Goal: Task Accomplishment & Management: Use online tool/utility

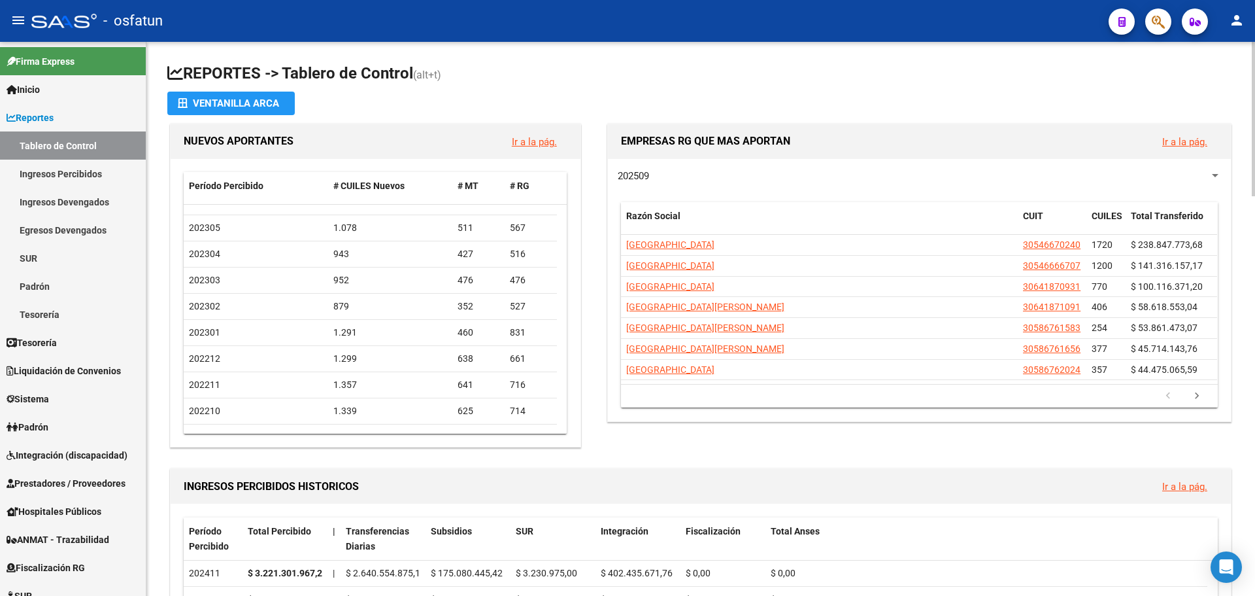
scroll to position [687, 0]
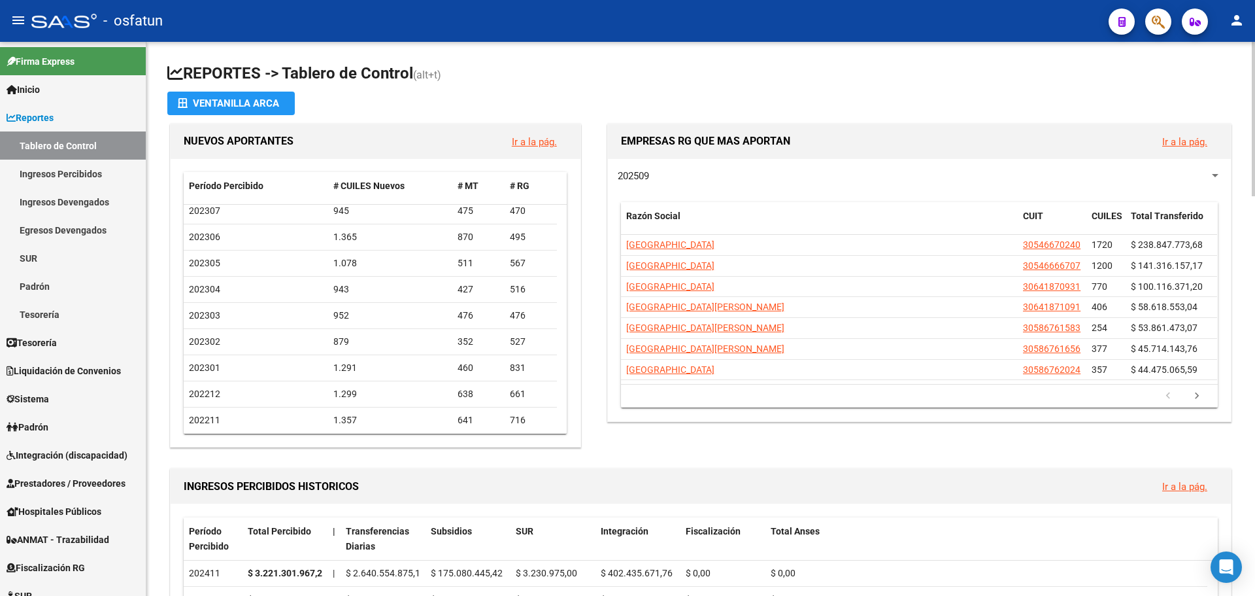
click at [959, 64] on h1 "REPORTES -> Tablero de Control (alt+t)" at bounding box center [700, 74] width 1067 height 23
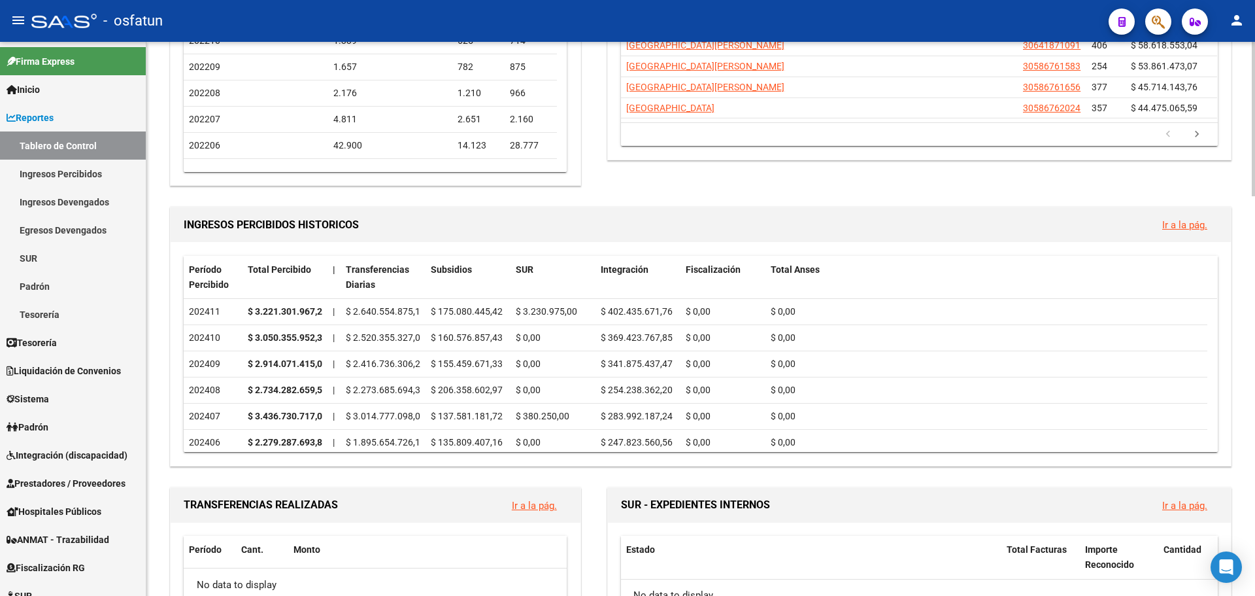
scroll to position [0, 0]
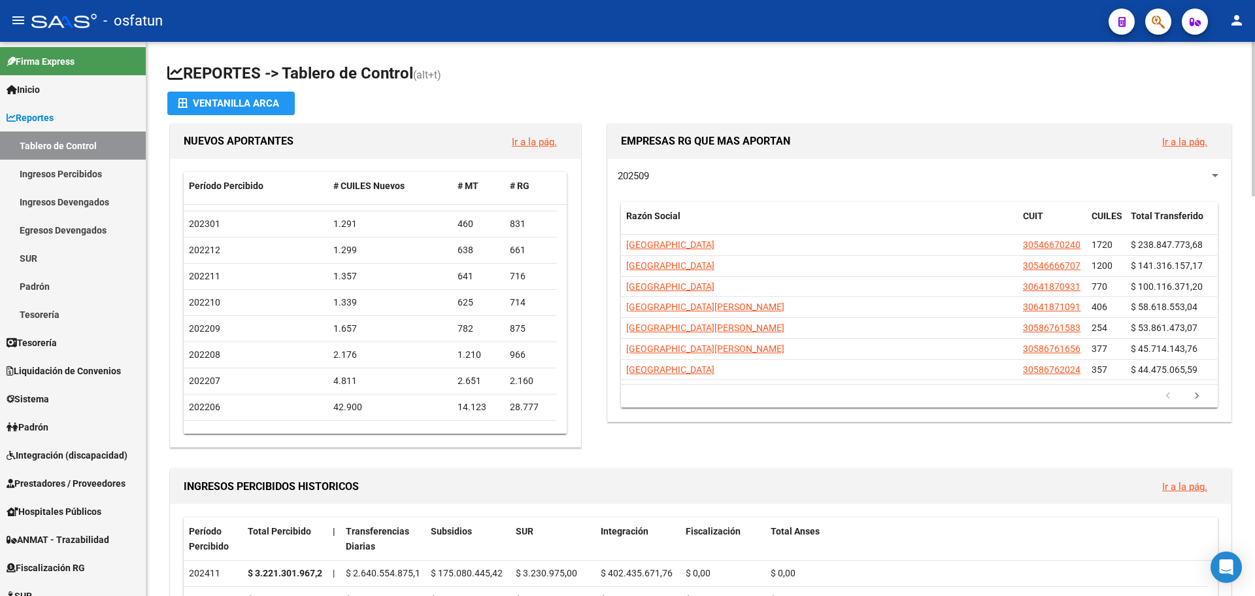
click at [613, 78] on h1 "REPORTES -> Tablero de Control (alt+t)" at bounding box center [700, 74] width 1067 height 23
click at [788, 479] on h1 "INGRESOS PERCIBIDOS HISTORICOS" at bounding box center [668, 486] width 968 height 21
click at [773, 445] on div "EMPRESAS RG QUE MAS APORTAN Ir a la pág. 202509 Razón Social CUIT CUILES Total …" at bounding box center [914, 286] width 640 height 330
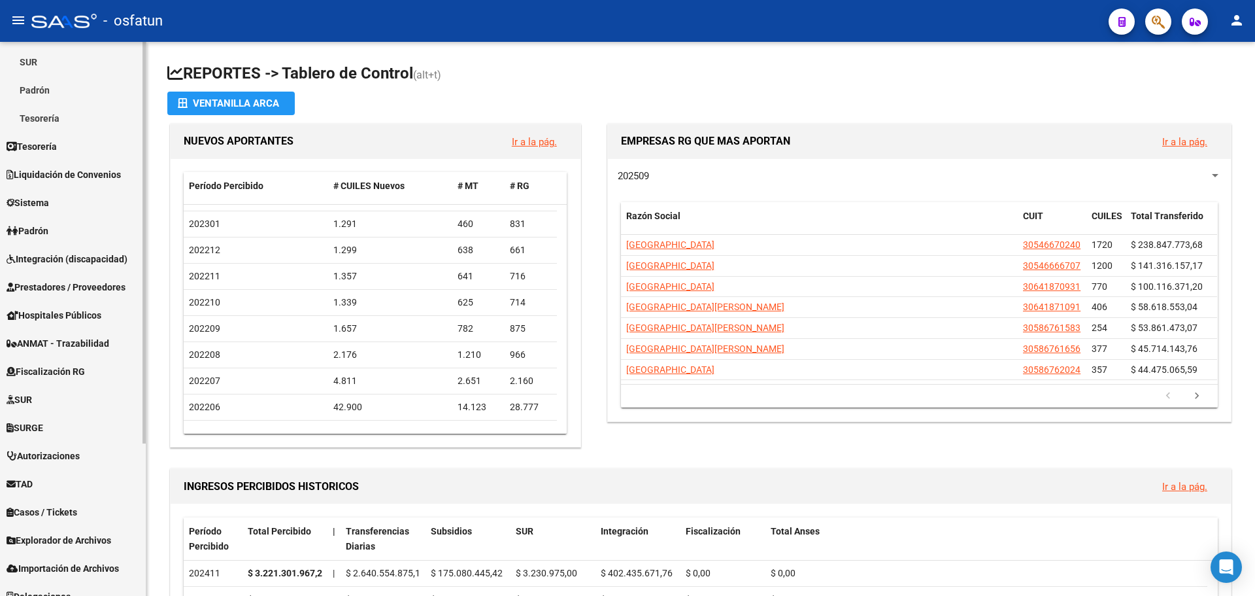
scroll to position [211, 0]
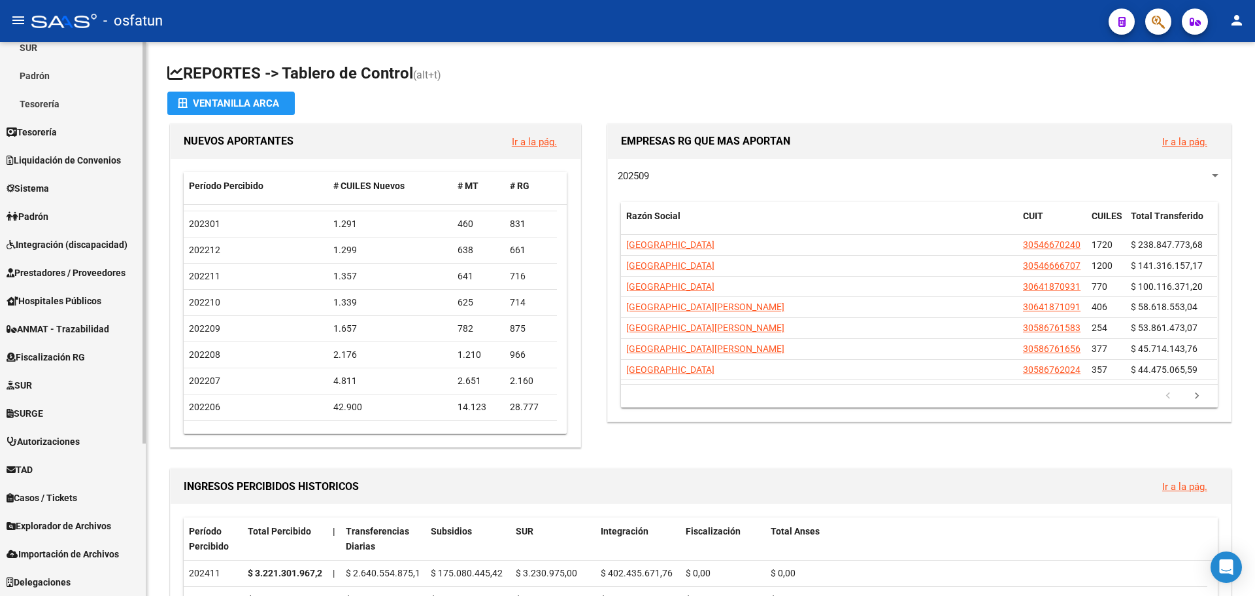
click at [89, 526] on span "Explorador de Archivos" at bounding box center [59, 525] width 105 height 14
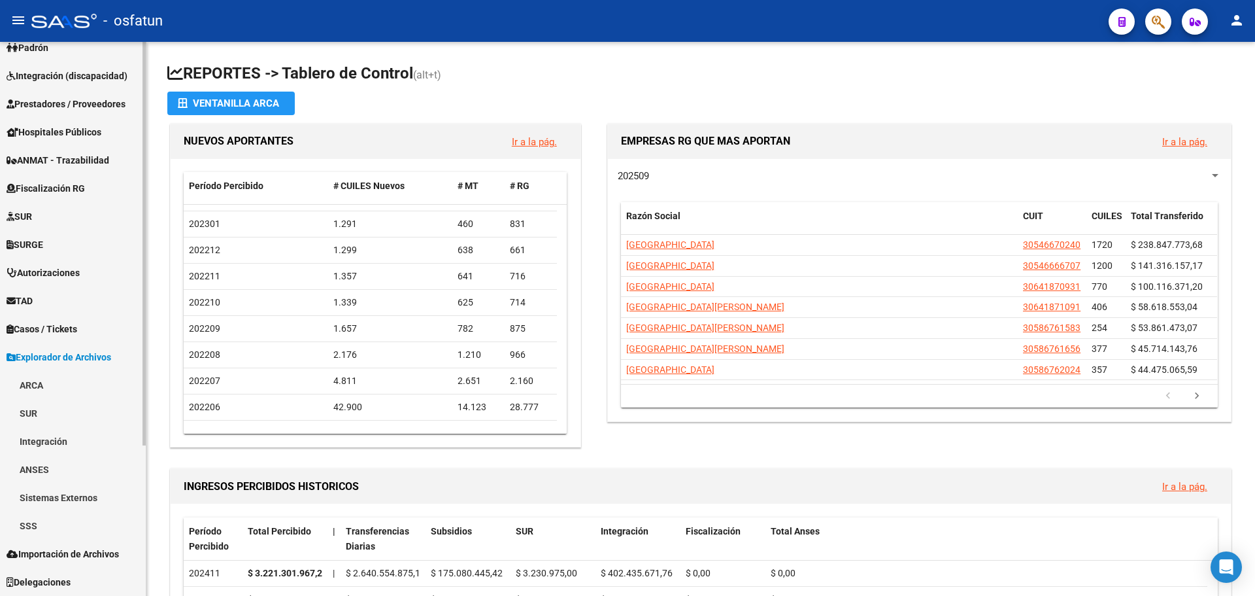
scroll to position [182, 0]
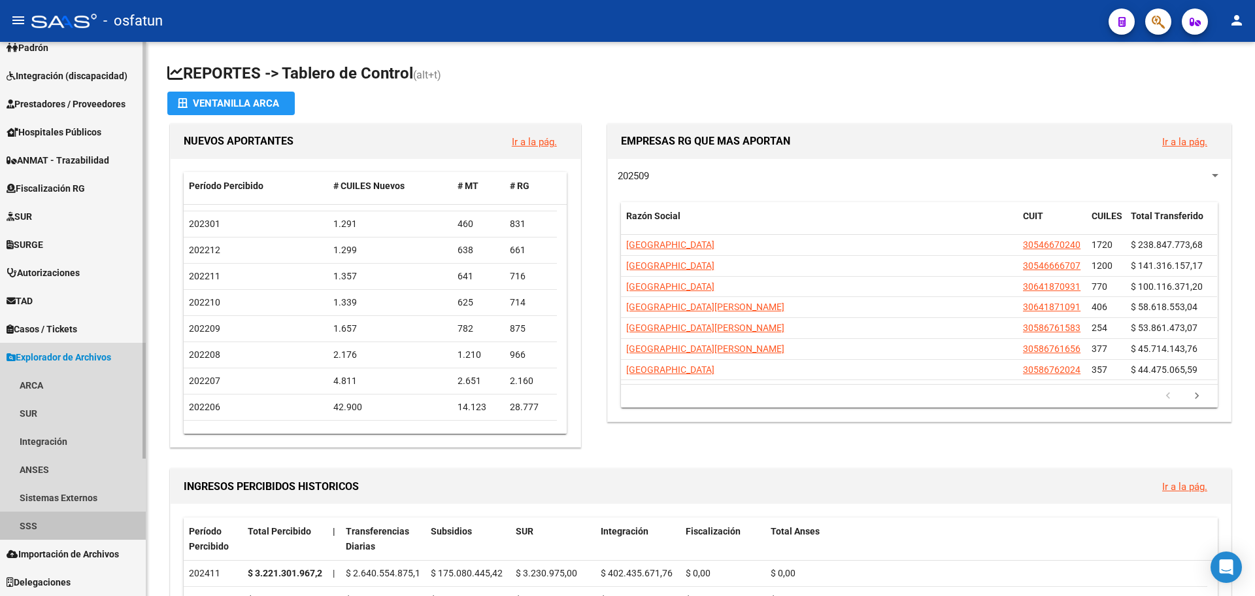
drag, startPoint x: 41, startPoint y: 526, endPoint x: 46, endPoint y: 522, distance: 7.1
click at [41, 526] on link "SSS" at bounding box center [73, 525] width 146 height 28
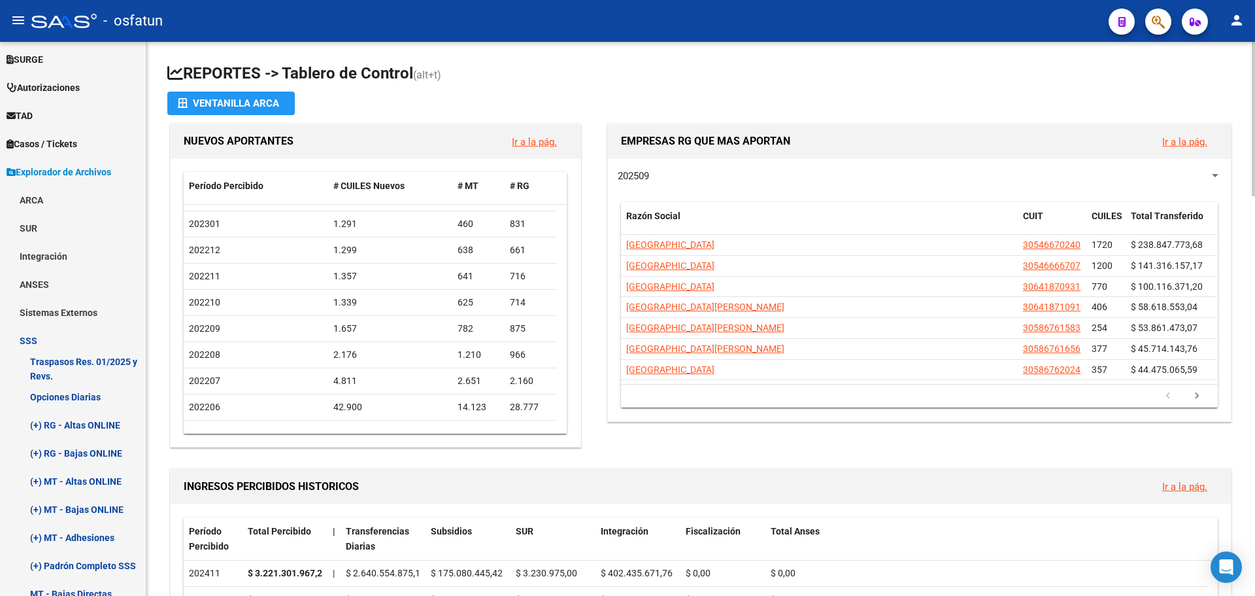
scroll to position [379, 0]
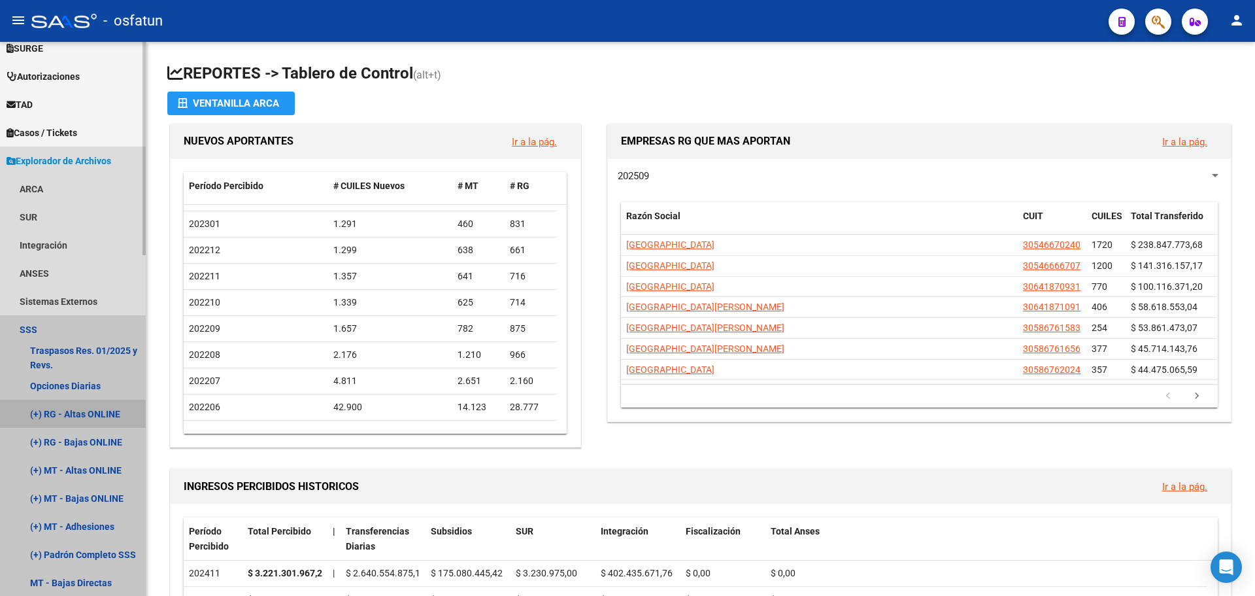
click at [91, 413] on link "(+) RG - Altas ONLINE" at bounding box center [73, 413] width 146 height 28
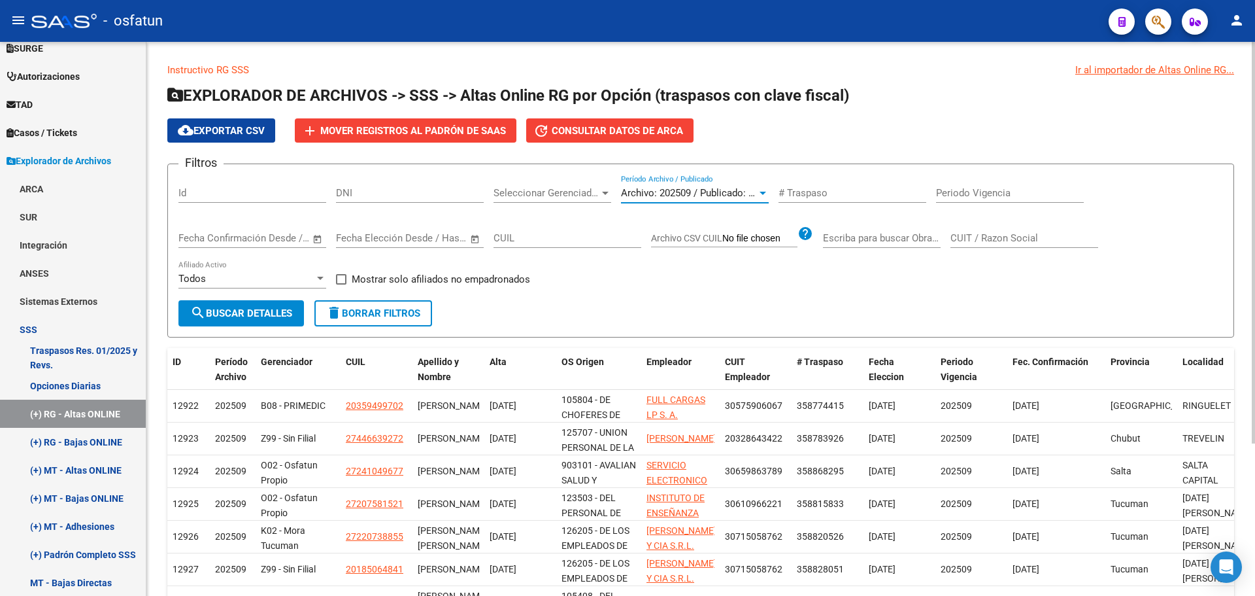
click at [696, 189] on span "Archivo: 202509 / Publicado: 202508" at bounding box center [700, 193] width 159 height 12
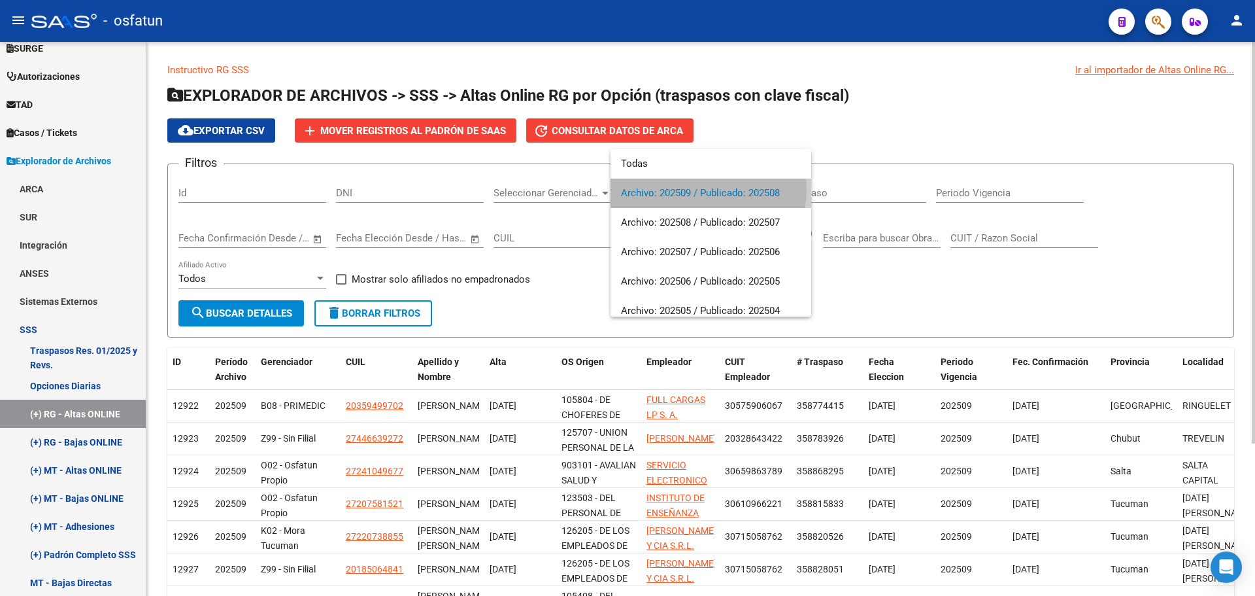
click at [696, 189] on span "Archivo: 202509 / Publicado: 202508" at bounding box center [711, 192] width 180 height 29
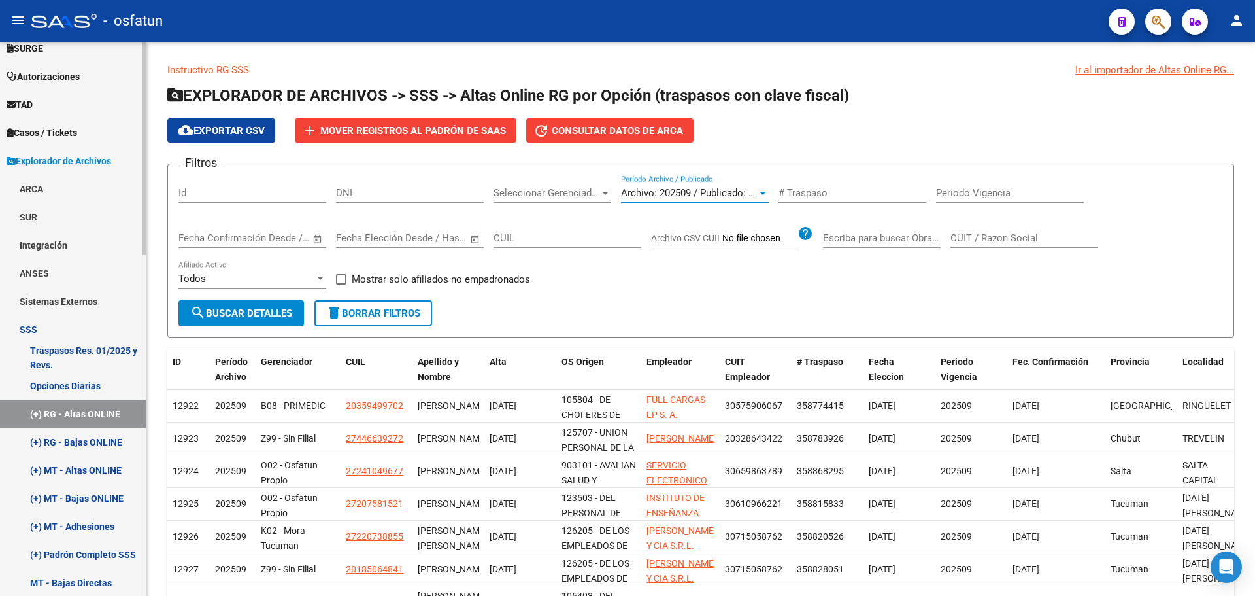
click at [85, 436] on link "(+) RG - Bajas ONLINE" at bounding box center [73, 442] width 146 height 28
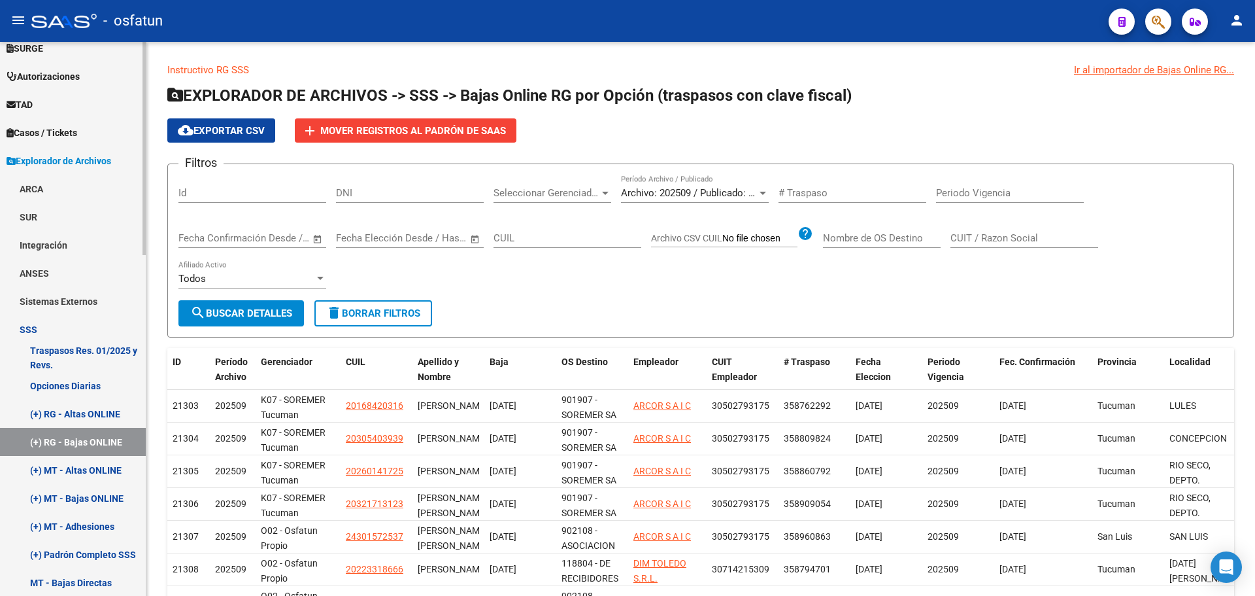
click at [96, 466] on link "(+) MT - Altas ONLINE" at bounding box center [73, 470] width 146 height 28
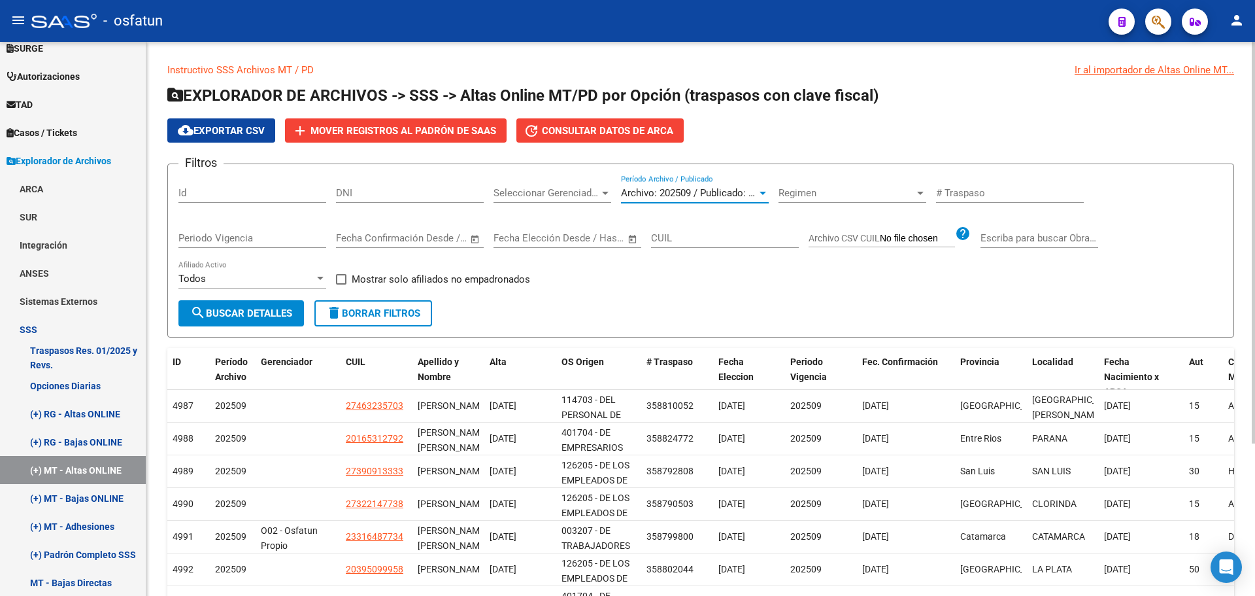
click at [693, 196] on span "Archivo: 202509 / Publicado: 202508" at bounding box center [700, 193] width 159 height 12
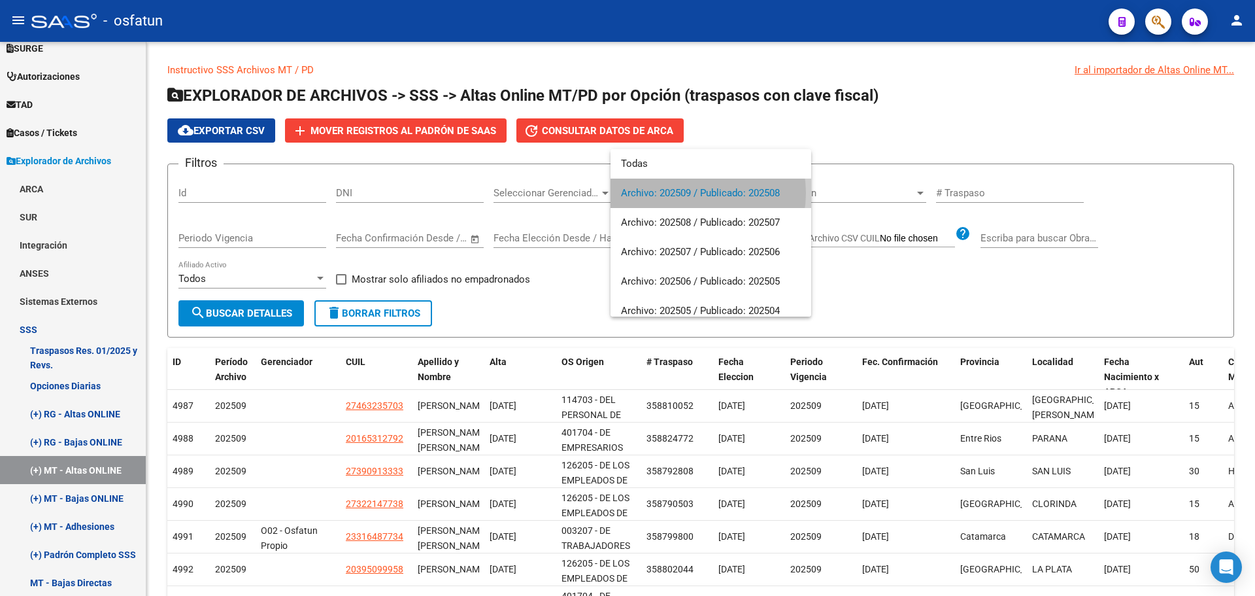
click at [696, 193] on span "Archivo: 202509 / Publicado: 202508" at bounding box center [711, 192] width 180 height 29
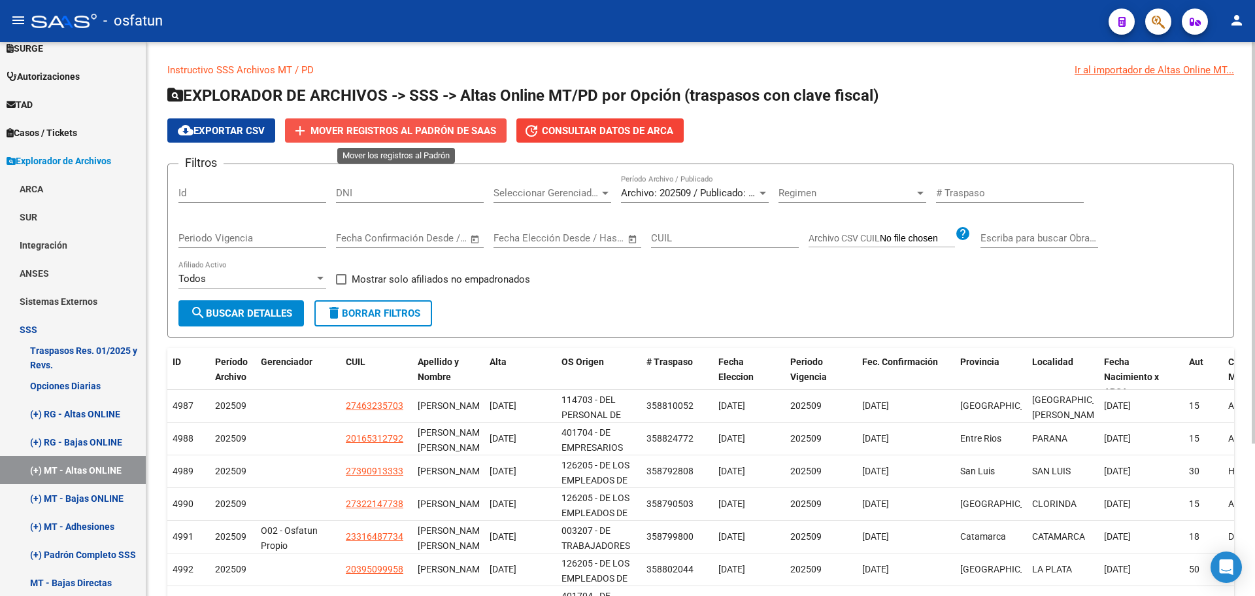
click at [441, 128] on span "Mover registros al PADRÓN de SAAS" at bounding box center [404, 131] width 186 height 12
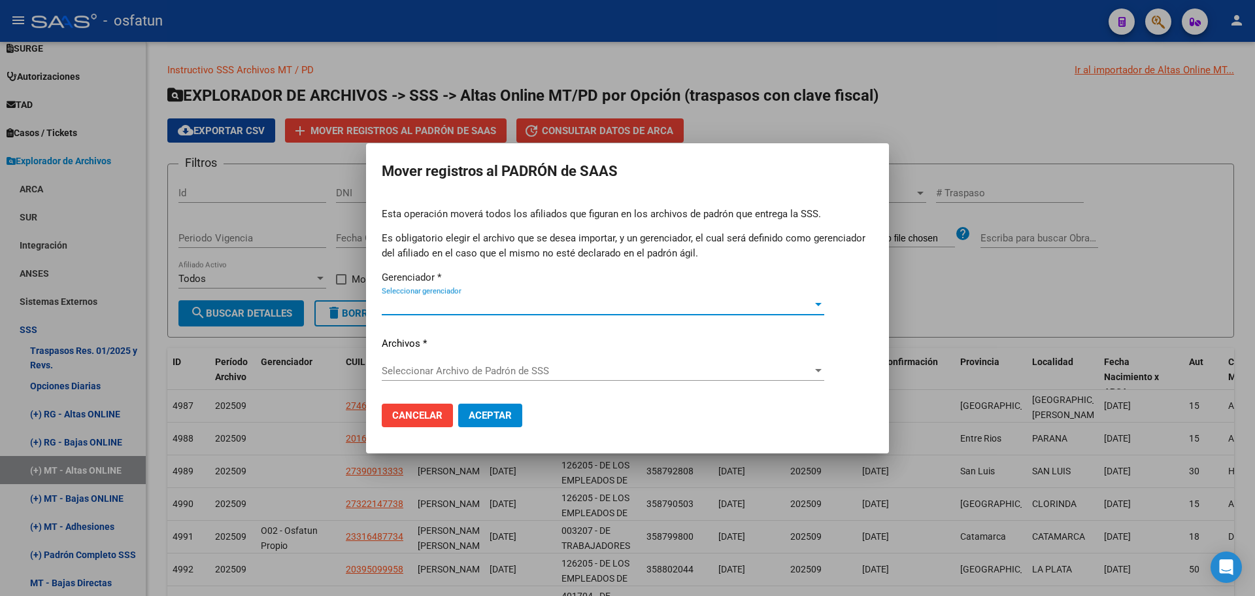
click at [503, 307] on div "Seleccionar gerenciador Seleccionar gerenciador" at bounding box center [603, 305] width 443 height 20
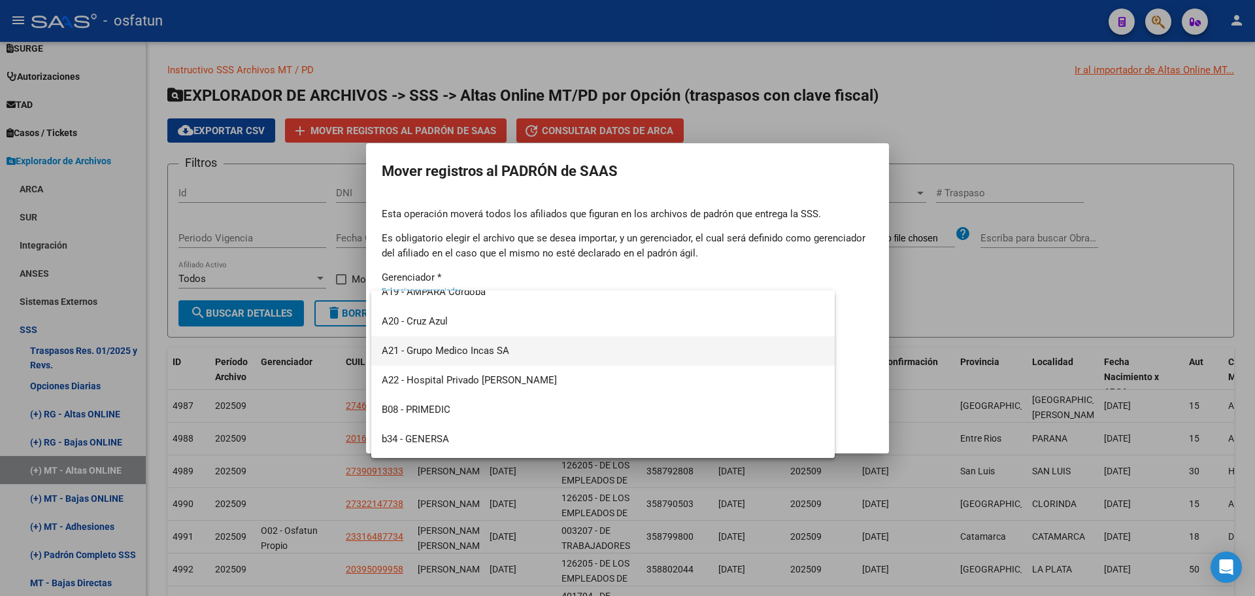
scroll to position [627, 0]
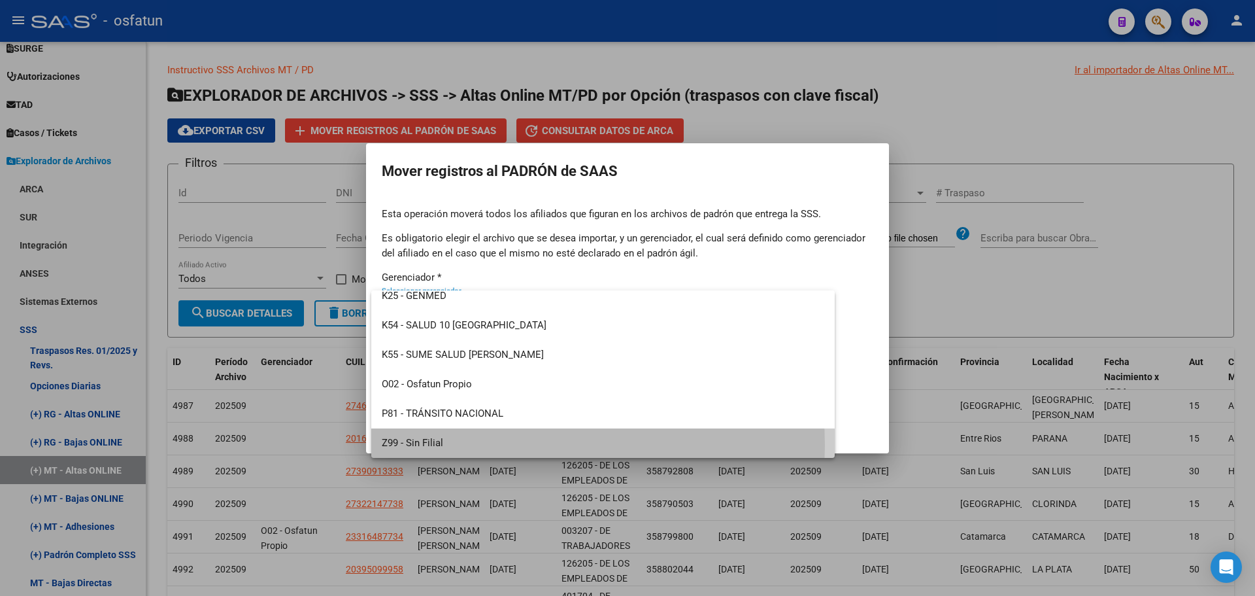
click at [447, 445] on span "Z99 - Sin Filial" at bounding box center [603, 442] width 443 height 29
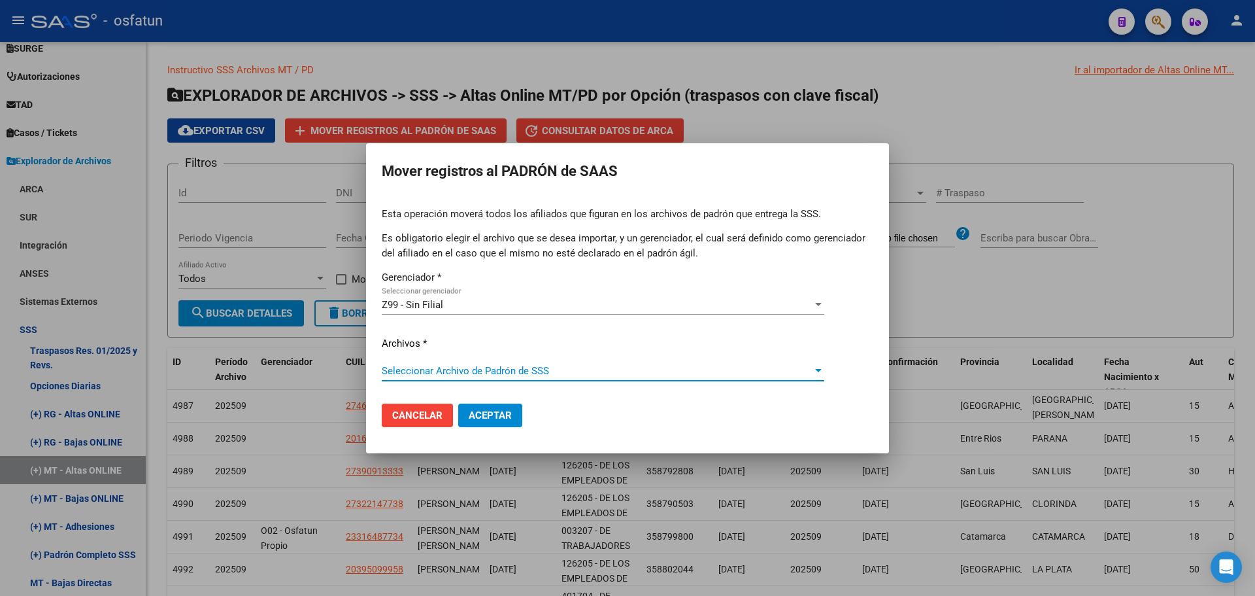
click at [447, 367] on span "Seleccionar Archivo de Padrón de SSS" at bounding box center [597, 371] width 431 height 12
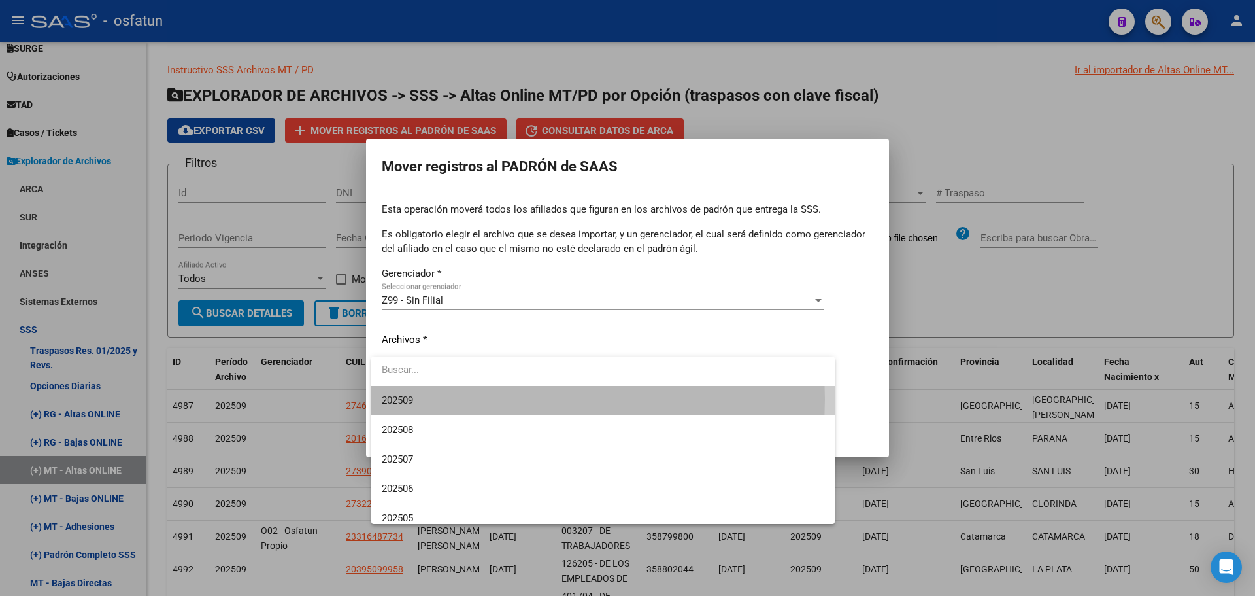
click at [437, 399] on span "202509" at bounding box center [603, 400] width 443 height 29
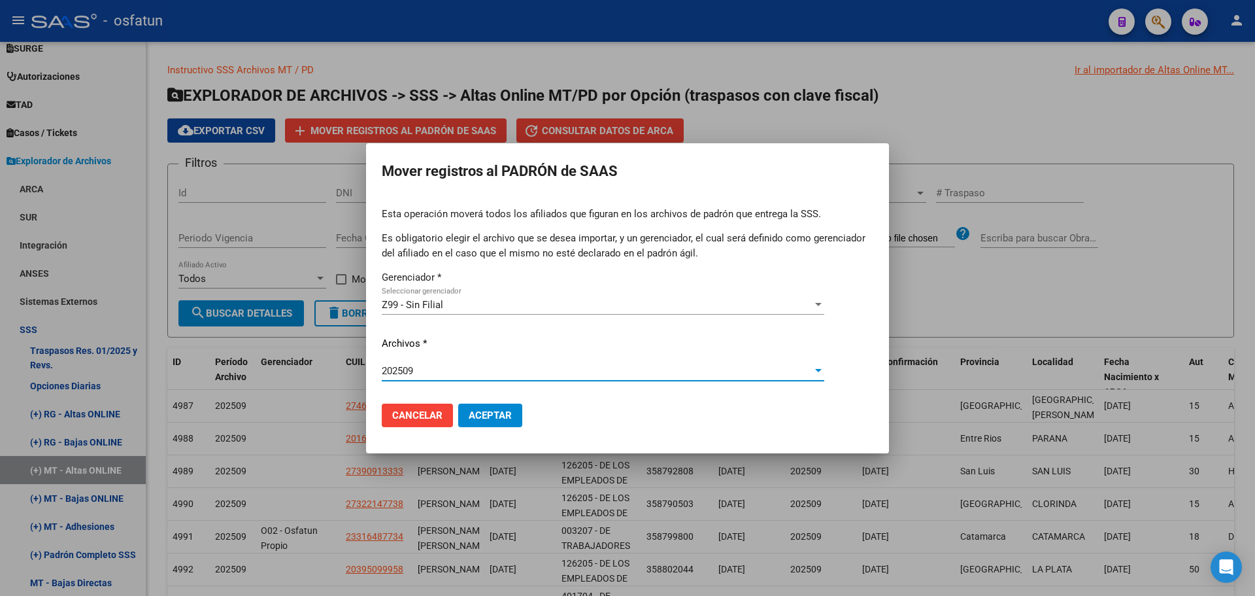
click at [503, 413] on span "Aceptar" at bounding box center [490, 415] width 43 height 12
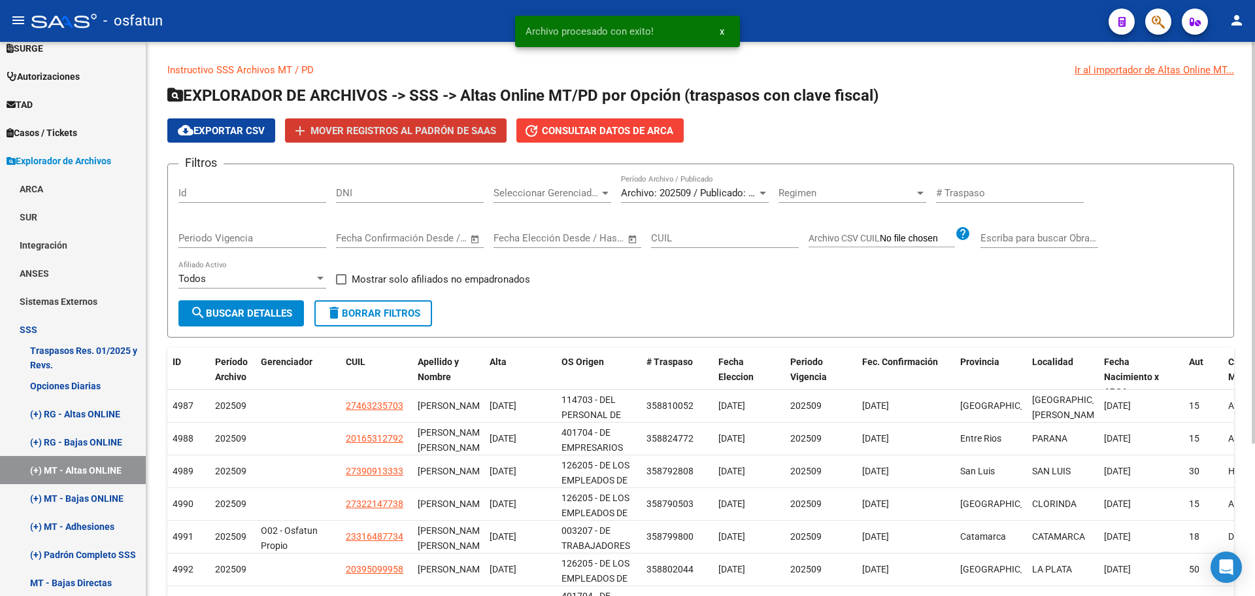
click at [278, 316] on span "search Buscar Detalles" at bounding box center [241, 313] width 102 height 12
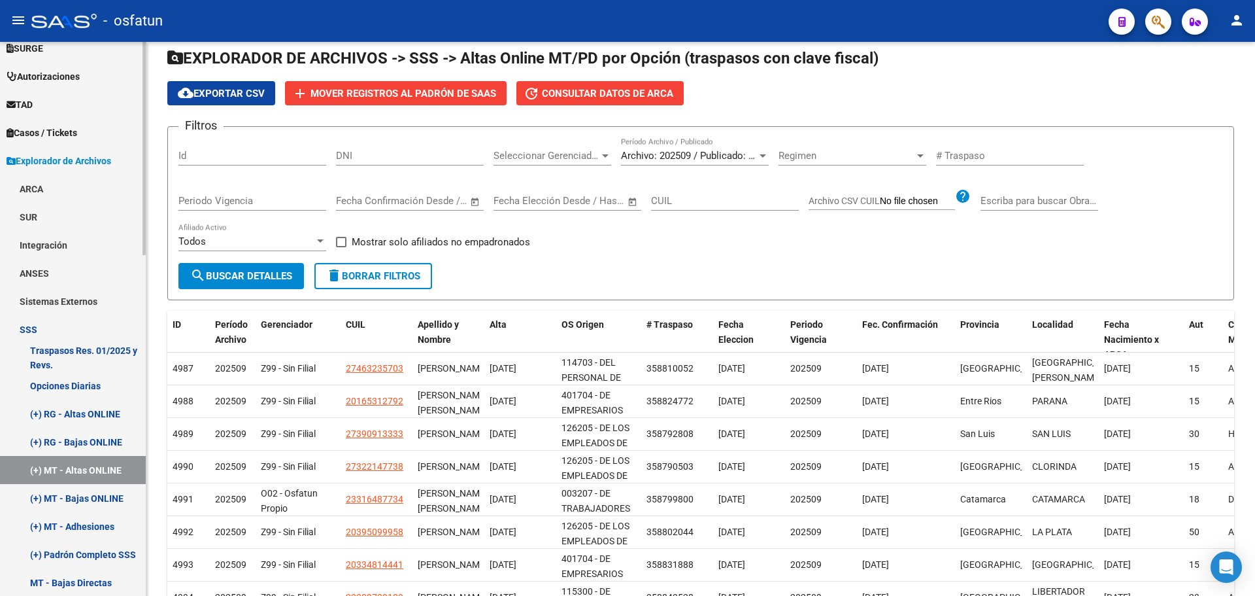
scroll to position [65, 0]
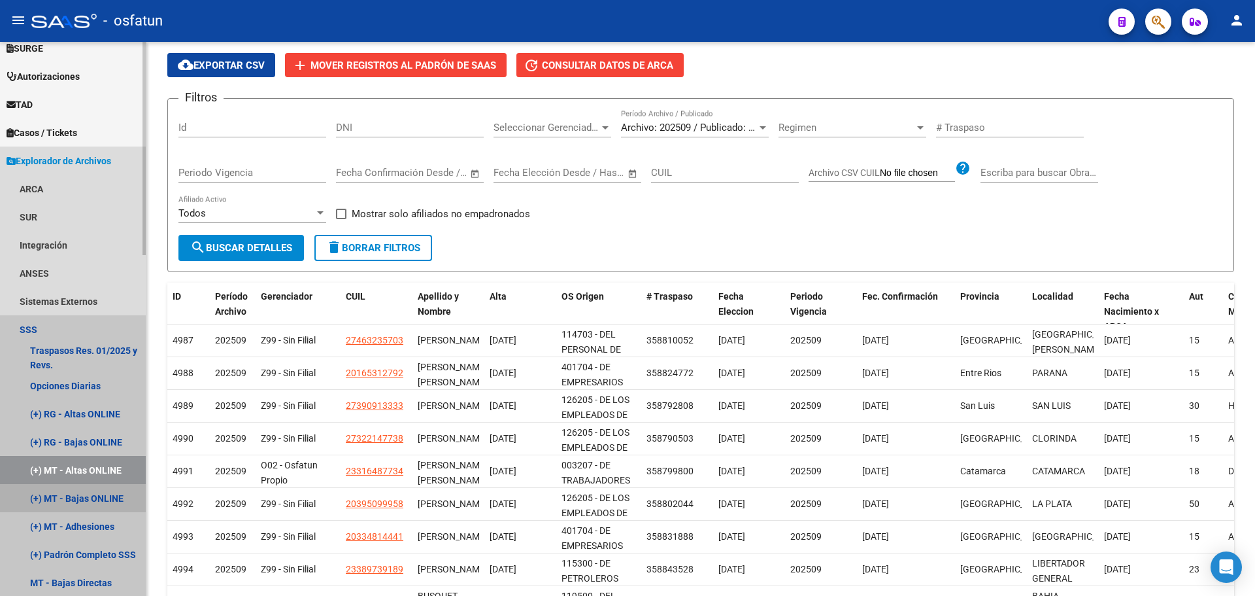
click at [96, 498] on link "(+) MT - Bajas ONLINE" at bounding box center [73, 498] width 146 height 28
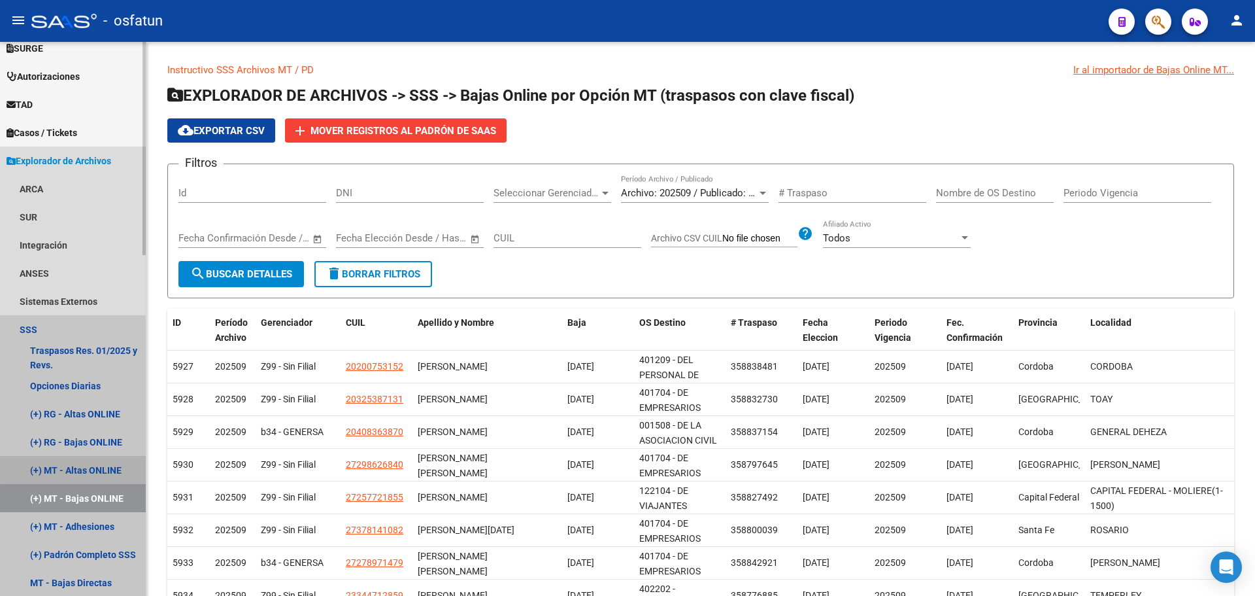
click at [102, 467] on link "(+) MT - Altas ONLINE" at bounding box center [73, 470] width 146 height 28
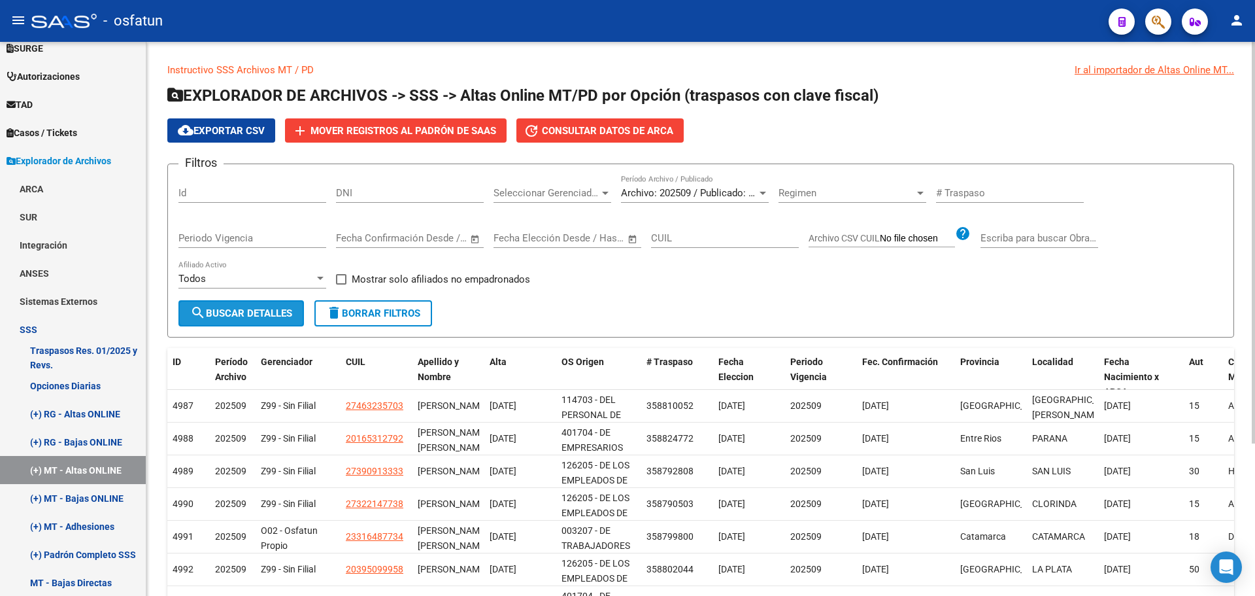
click at [262, 314] on span "search Buscar Detalles" at bounding box center [241, 313] width 102 height 12
click at [226, 127] on span "cloud_download Exportar CSV" at bounding box center [221, 131] width 87 height 12
click at [1117, 286] on div "Filtros Id DNI Seleccionar Gerenciador Seleccionar Gerenciador Archivo: 202509 …" at bounding box center [700, 238] width 1045 height 126
click at [1202, 115] on app-list-header "EXPLORADOR DE ARCHIVOS -> SSS -> Altas Online MT/PD por Opción (traspasos con c…" at bounding box center [700, 211] width 1067 height 252
click at [1213, 206] on div "Filtros Id DNI Seleccionar Gerenciador Seleccionar Gerenciador Archivo: 202509 …" at bounding box center [700, 238] width 1045 height 126
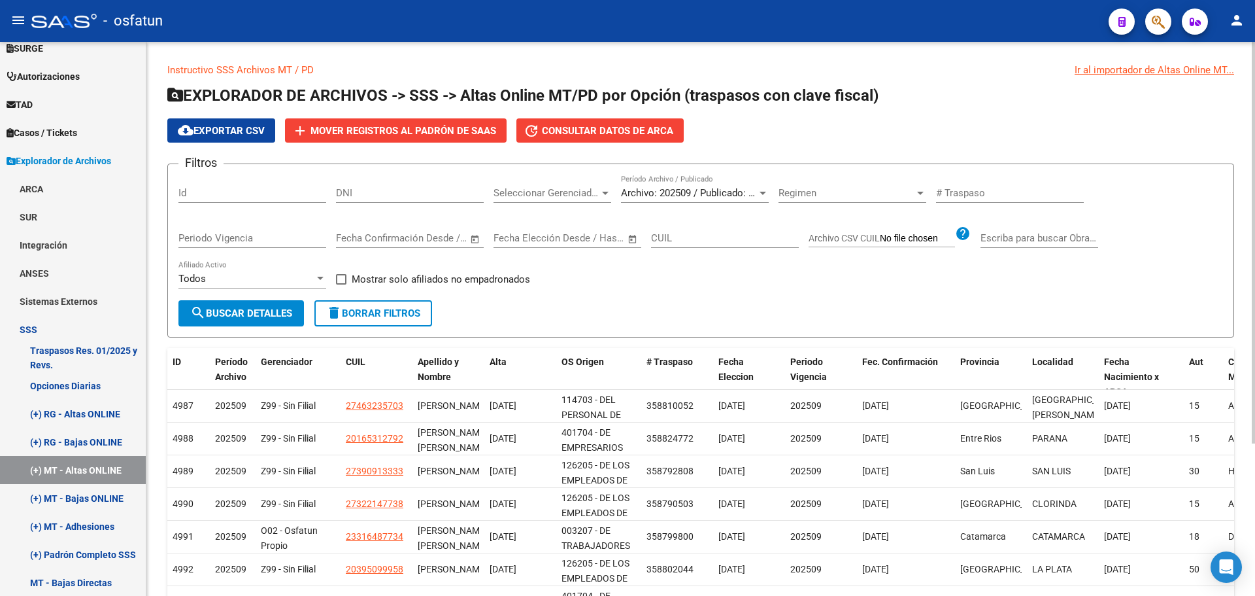
click at [1202, 112] on app-list-header "EXPLORADOR DE ARCHIVOS -> SSS -> Altas Online MT/PD por Opción (traspasos con c…" at bounding box center [700, 211] width 1067 height 252
click at [744, 304] on form "Filtros Id DNI Seleccionar Gerenciador Seleccionar Gerenciador Archivo: 202509 …" at bounding box center [700, 250] width 1067 height 174
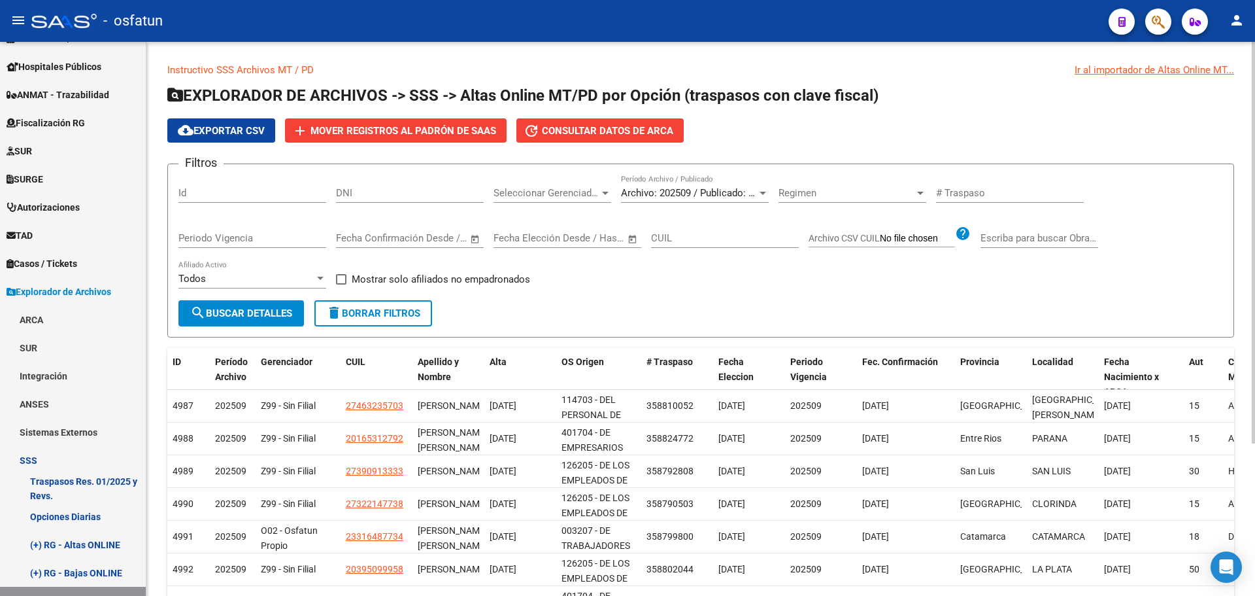
click at [818, 294] on div "Filtros Id DNI Seleccionar Gerenciador Seleccionar Gerenciador Archivo: 202509 …" at bounding box center [700, 238] width 1045 height 126
click at [1183, 284] on div "Filtros Id DNI Seleccionar Gerenciador Seleccionar Gerenciador Archivo: 202509 …" at bounding box center [700, 238] width 1045 height 126
